Goal: Use online tool/utility

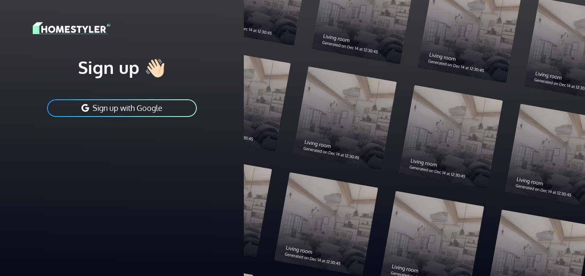
click at [137, 106] on button "Sign up with Google" at bounding box center [122, 108] width 152 height 19
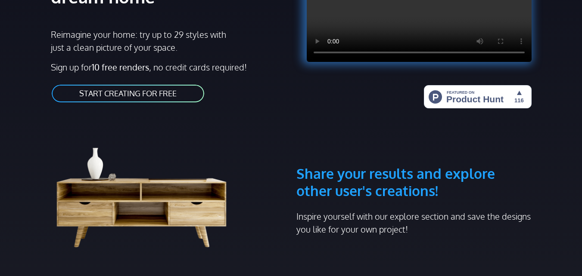
scroll to position [172, 0]
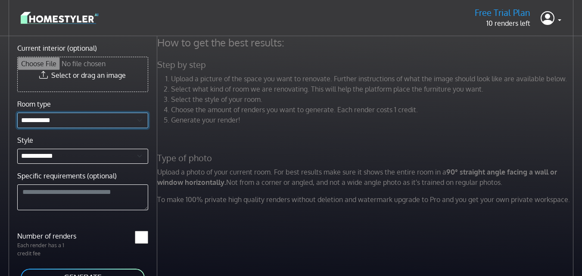
click at [88, 119] on select "**********" at bounding box center [82, 121] width 131 height 16
click at [17, 113] on select "**********" at bounding box center [82, 121] width 131 height 16
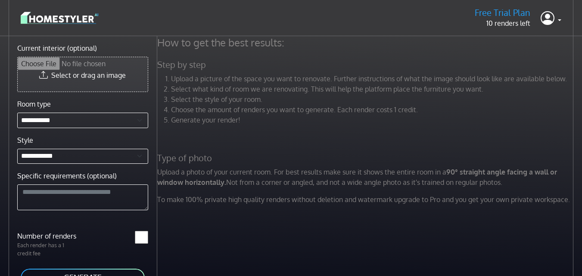
click at [90, 68] on input "Current interior (optional)" at bounding box center [83, 74] width 130 height 34
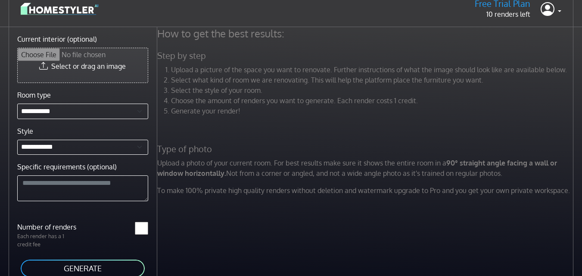
scroll to position [36, 0]
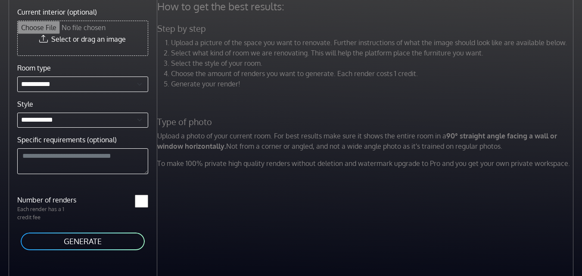
click at [82, 245] on button "GENERATE" at bounding box center [83, 241] width 126 height 19
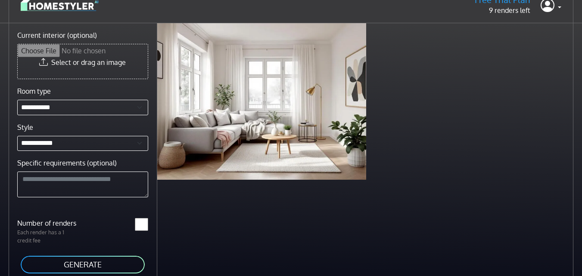
scroll to position [0, 0]
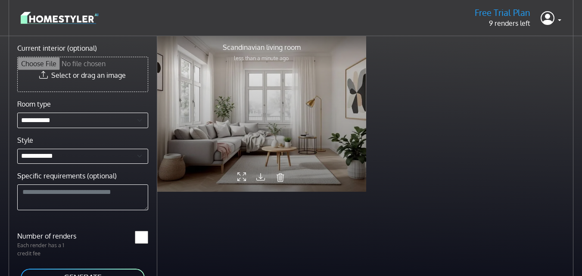
click at [286, 106] on div at bounding box center [261, 113] width 209 height 157
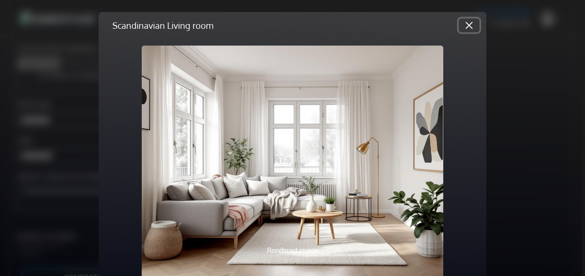
drag, startPoint x: 476, startPoint y: 111, endPoint x: 476, endPoint y: 117, distance: 6.5
click at [476, 32] on button "Close" at bounding box center [469, 26] width 21 height 14
